Goal: Entertainment & Leisure: Consume media (video, audio)

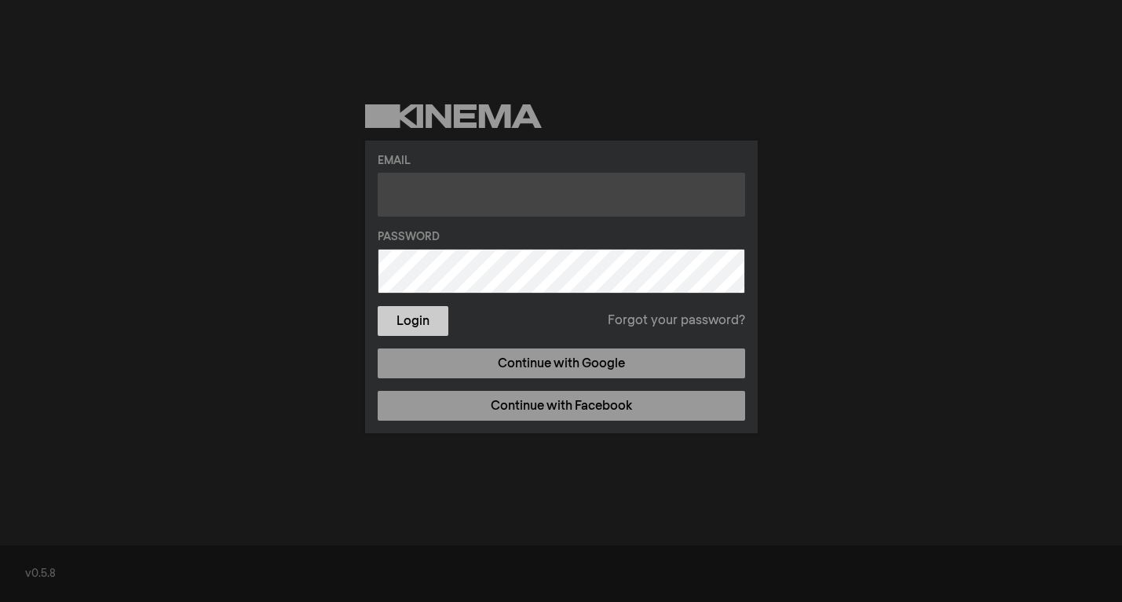
type input "[EMAIL_ADDRESS][DOMAIN_NAME]"
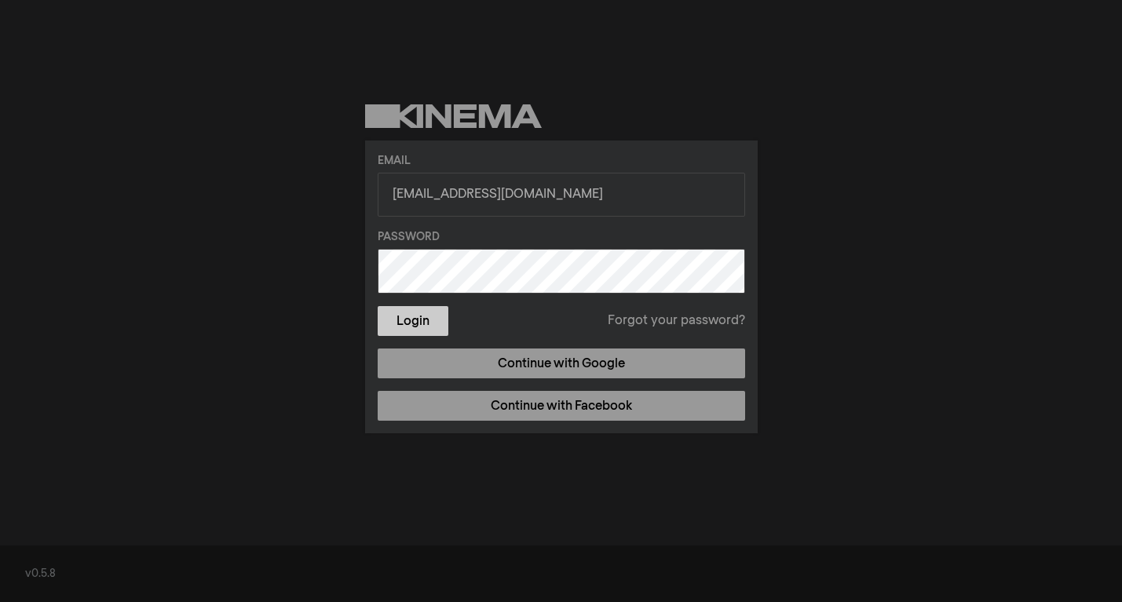
click at [414, 320] on button "Login" at bounding box center [413, 321] width 71 height 30
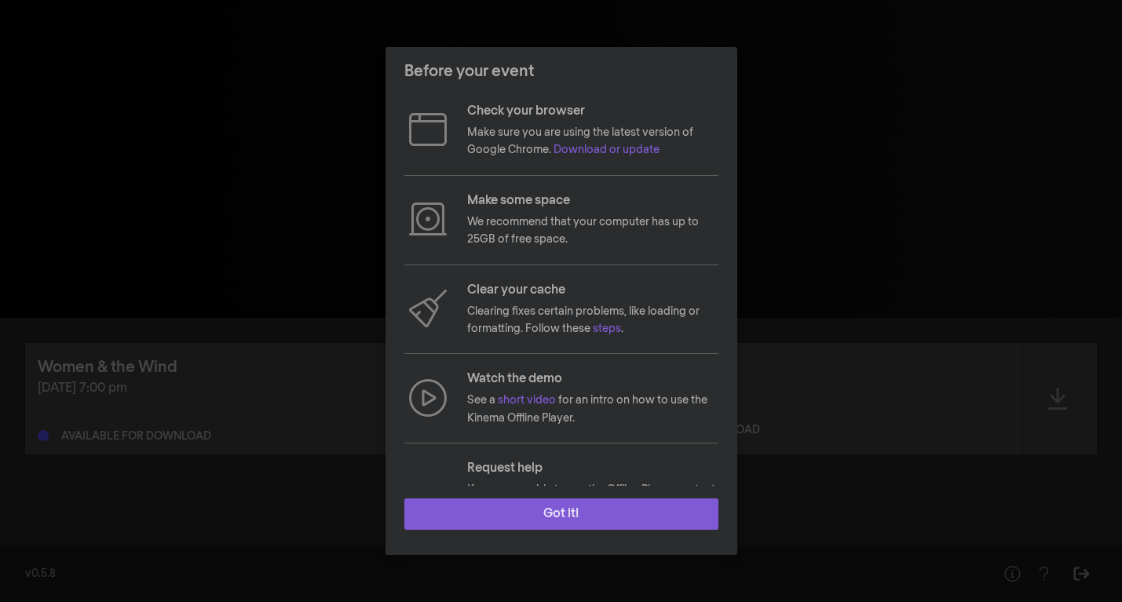
click at [445, 523] on button "Got it!" at bounding box center [561, 514] width 314 height 31
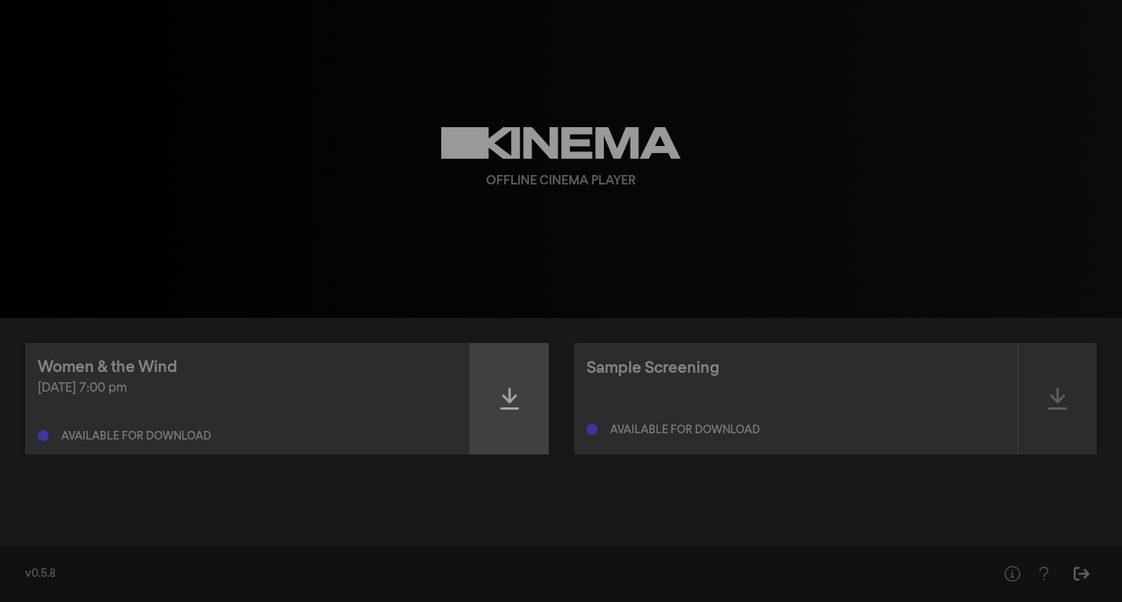
click at [513, 390] on icon at bounding box center [509, 398] width 19 height 25
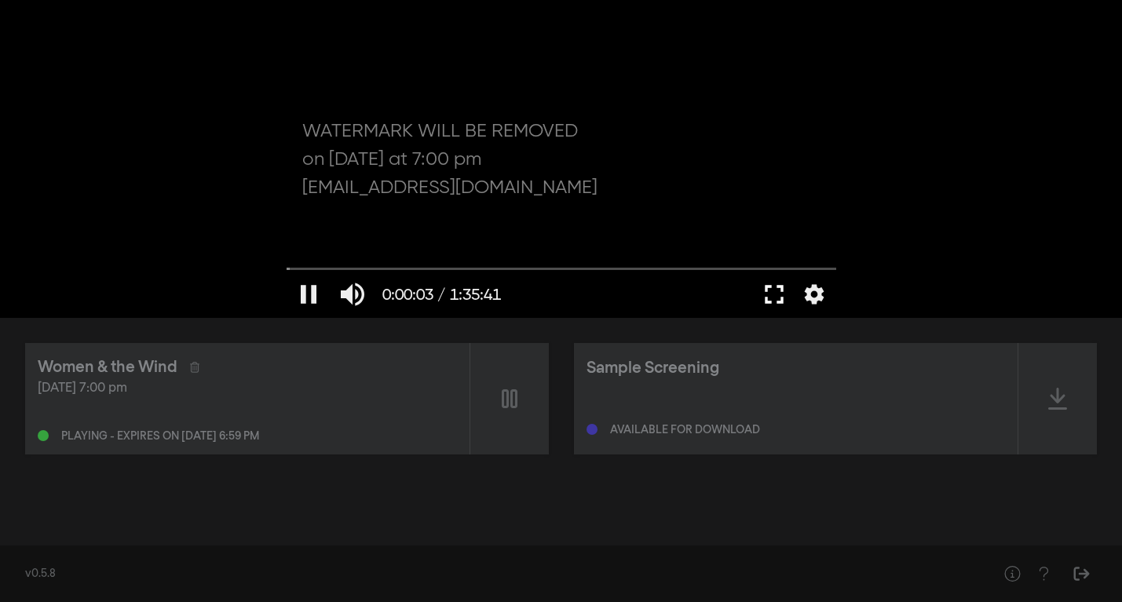
click at [776, 293] on button "fullscreen" at bounding box center [774, 294] width 44 height 47
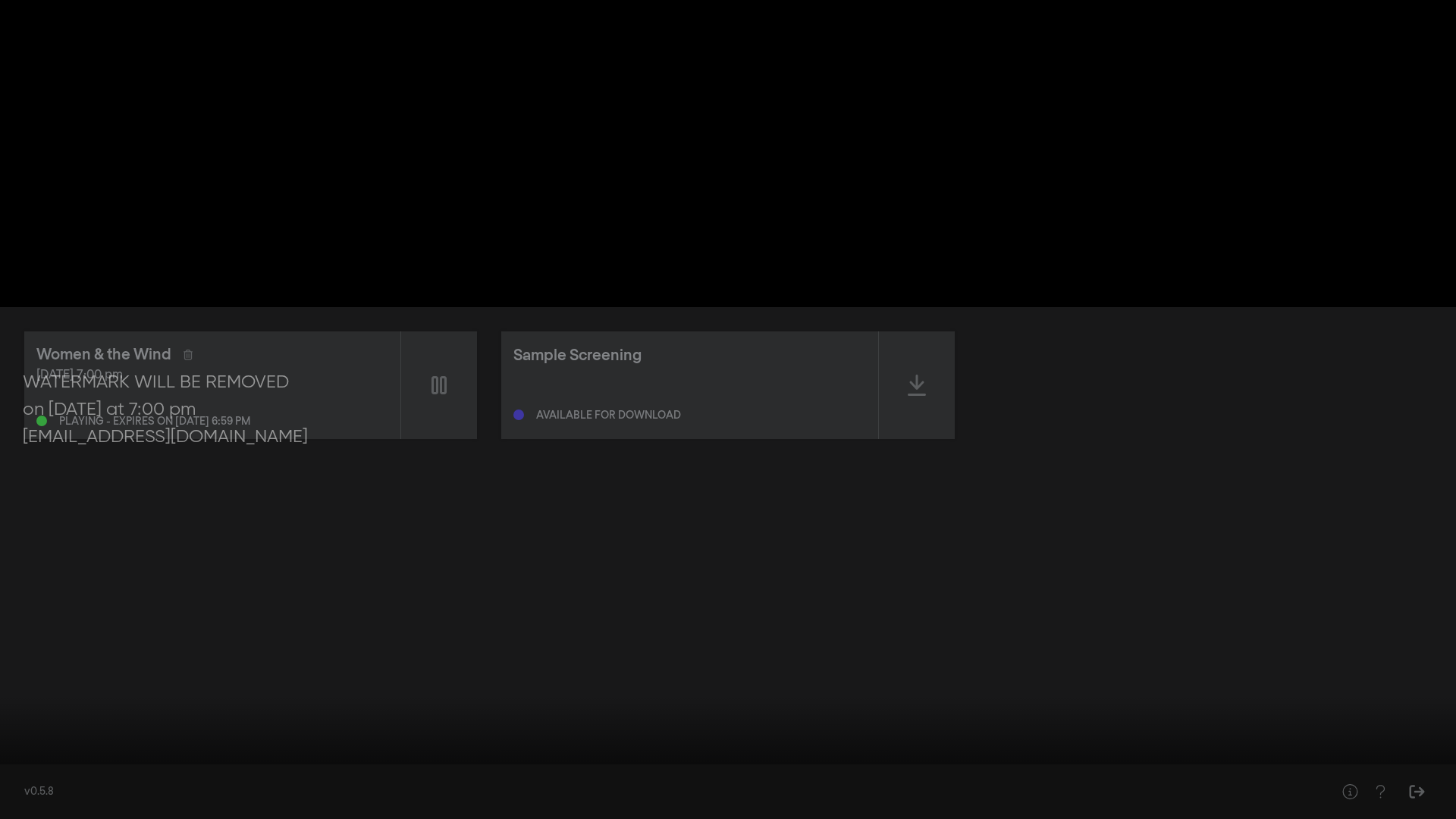
click at [747, 215] on div at bounding box center [728, 410] width 1456 height 819
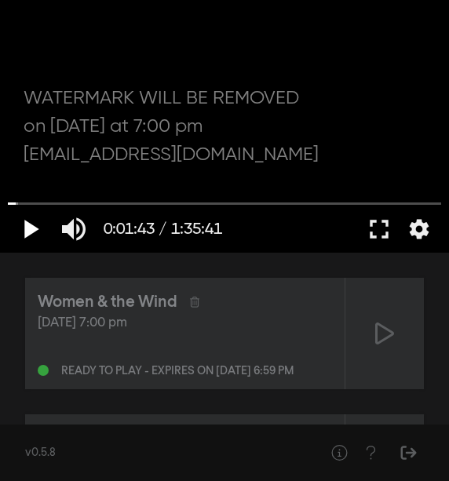
click at [34, 229] on button "play_arrow" at bounding box center [30, 229] width 44 height 47
click at [247, 152] on div at bounding box center [224, 126] width 449 height 253
click at [372, 221] on button "fullscreen" at bounding box center [379, 229] width 44 height 47
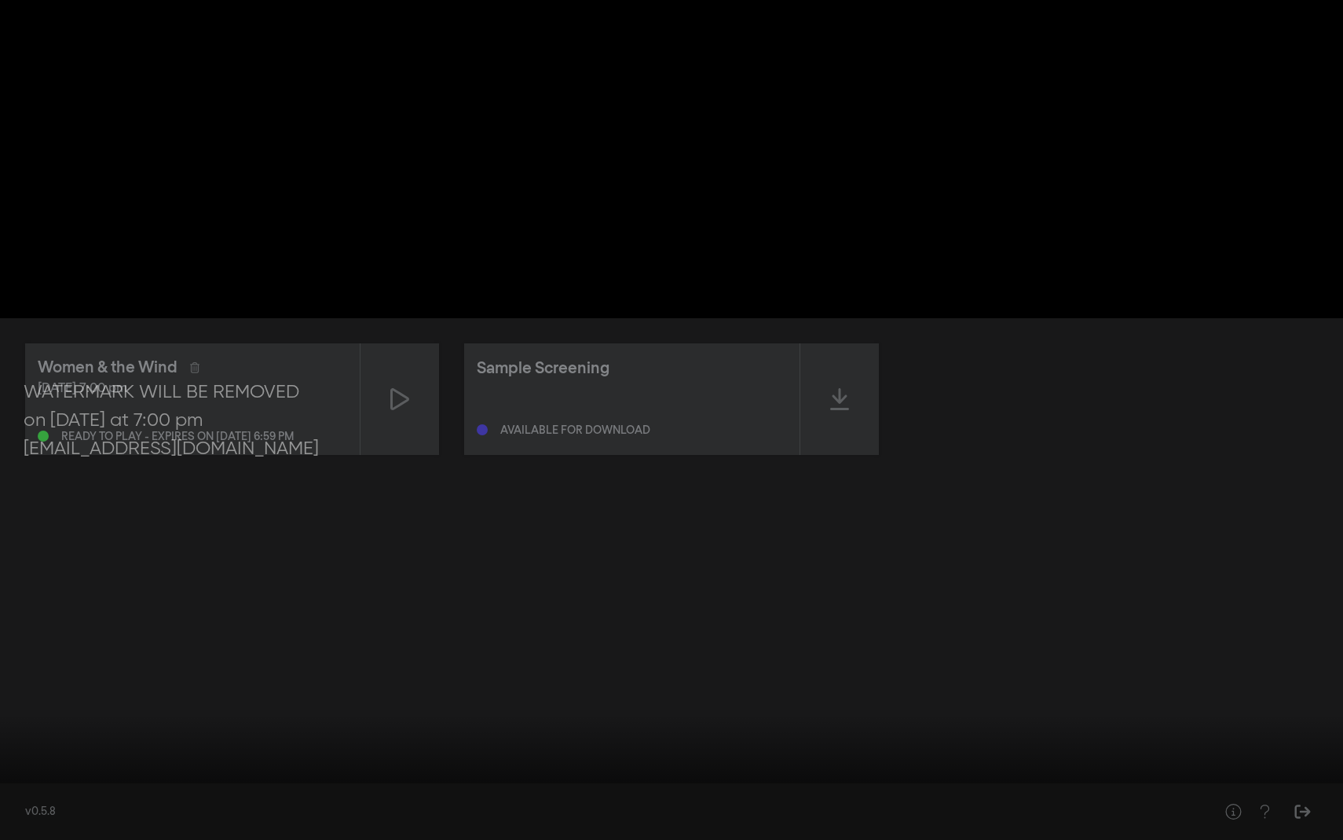
click at [27, 602] on button "play_arrow" at bounding box center [30, 815] width 44 height 47
click at [25, 602] on button "pause" at bounding box center [30, 815] width 44 height 47
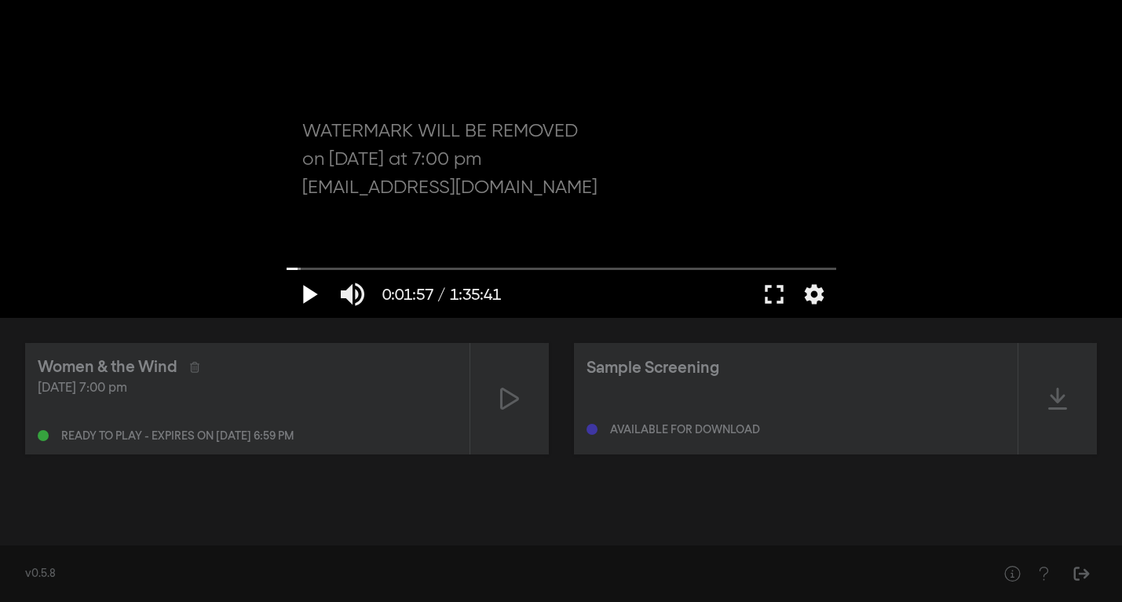
click at [306, 288] on button "play_arrow" at bounding box center [309, 294] width 44 height 47
click at [774, 292] on button "fullscreen" at bounding box center [774, 294] width 44 height 47
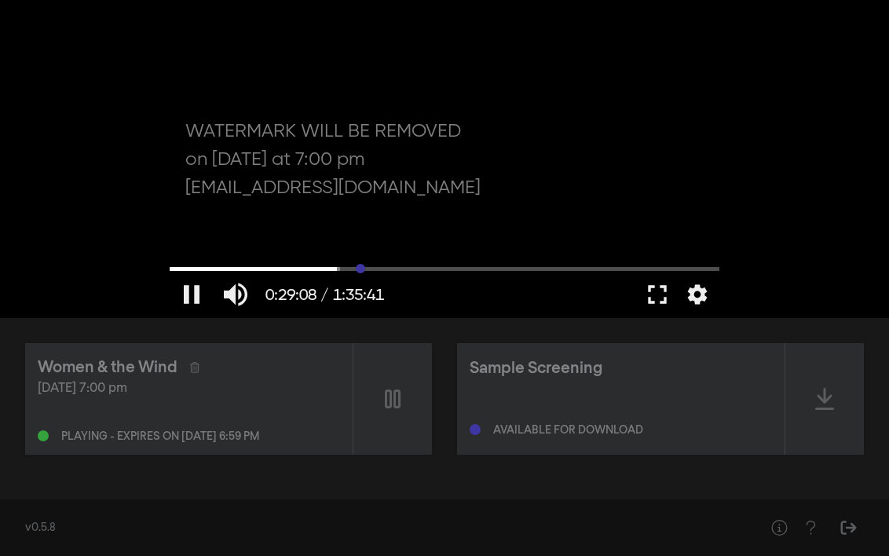
click at [360, 265] on input "Seek" at bounding box center [445, 268] width 550 height 9
click at [193, 294] on button "pause" at bounding box center [192, 294] width 44 height 47
type input "1979.328563"
